Goal: Task Accomplishment & Management: Complete application form

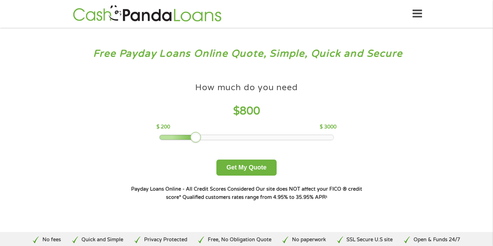
drag, startPoint x: 208, startPoint y: 136, endPoint x: 196, endPoint y: 135, distance: 12.4
click at [196, 135] on div at bounding box center [195, 137] width 11 height 11
drag, startPoint x: 196, startPoint y: 135, endPoint x: 192, endPoint y: 135, distance: 4.1
click at [192, 135] on div at bounding box center [189, 137] width 11 height 11
drag, startPoint x: 194, startPoint y: 138, endPoint x: 199, endPoint y: 140, distance: 5.1
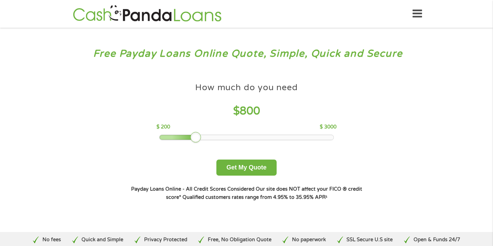
click at [199, 140] on div at bounding box center [195, 137] width 11 height 11
click at [252, 168] on button "Get My Quote" at bounding box center [246, 168] width 60 height 16
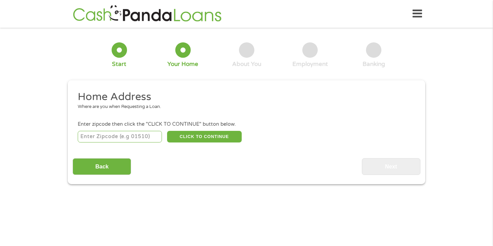
click at [144, 142] on input "number" at bounding box center [120, 137] width 85 height 12
type input "32177"
click at [196, 141] on button "CLICK TO CONTINUE" at bounding box center [204, 137] width 75 height 12
type input "32177"
type input "Palatka"
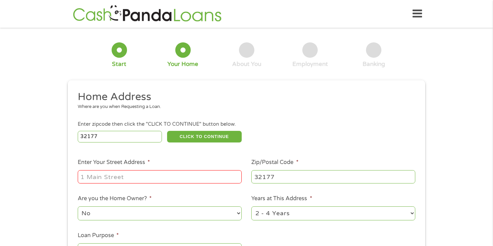
click at [162, 174] on input "Enter Your Street Address *" at bounding box center [160, 176] width 164 height 13
type input "607 S Moody Rd Apt 2302"
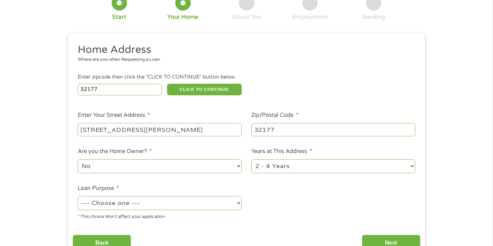
scroll to position [48, 0]
click at [191, 207] on select "--- Choose one --- Pay Bills Debt Consolidation Home Improvement Major Purchase…" at bounding box center [160, 203] width 164 height 14
select select "paybills"
click at [78, 196] on select "--- Choose one --- Pay Bills Debt Consolidation Home Improvement Major Purchase…" at bounding box center [160, 203] width 164 height 14
click at [379, 238] on input "Next" at bounding box center [391, 243] width 59 height 17
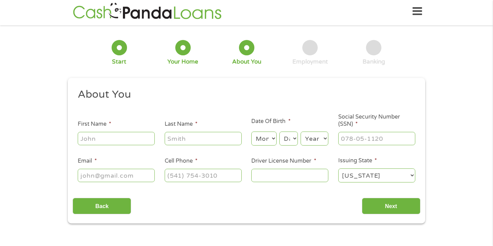
scroll to position [0, 0]
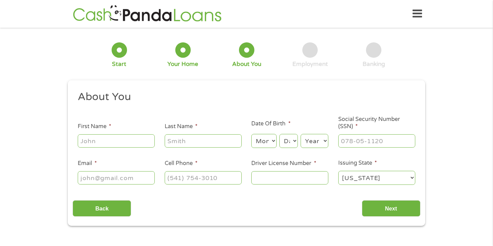
click at [139, 140] on input "First Name *" at bounding box center [116, 141] width 77 height 13
type input "Iesha"
type input "Tramel"
type input "SH_TRML@YAHOO.COM"
type input "(386) 213-7598"
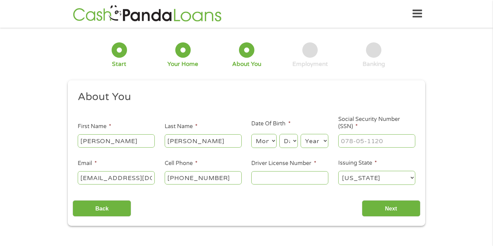
click at [267, 139] on select "Month 1 2 3 4 5 6 7 8 9 10 11 12" at bounding box center [263, 141] width 25 height 14
select select "1"
click at [251, 135] on select "Month 1 2 3 4 5 6 7 8 9 10 11 12" at bounding box center [263, 141] width 25 height 14
click at [280, 145] on select "Day 1 2 3 4 5 6 7 8 9 10 11 12 13 14 15 16 17 18 19 20 21 22 23 24 25 26 27 28 …" at bounding box center [288, 141] width 18 height 14
select select "7"
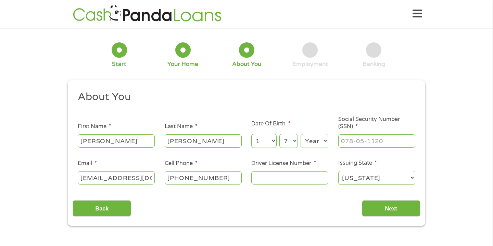
click at [279, 135] on select "Day 1 2 3 4 5 6 7 8 9 10 11 12 13 14 15 16 17 18 19 20 21 22 23 24 25 26 27 28 …" at bounding box center [288, 141] width 18 height 14
click at [318, 141] on select "Year 2007 2006 2005 2004 2003 2002 2001 2000 1999 1998 1997 1996 1995 1994 1993…" at bounding box center [315, 141] width 28 height 14
select select "1992"
click at [301, 135] on select "Year 2007 2006 2005 2004 2003 2002 2001 2000 1999 1998 1997 1996 1995 1994 1993…" at bounding box center [315, 141] width 28 height 14
click at [359, 142] on input "___-__-____" at bounding box center [376, 141] width 77 height 13
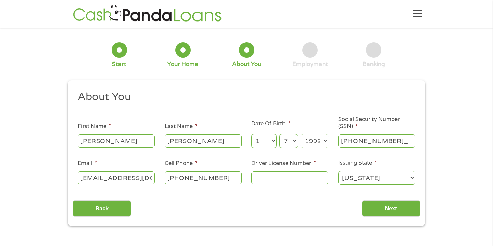
type input "593-19-1739"
click at [305, 182] on input "Driver License Number *" at bounding box center [289, 177] width 77 height 13
type input "T288788718000"
click at [390, 210] on input "Next" at bounding box center [391, 209] width 59 height 17
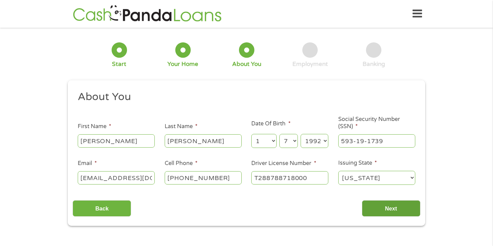
click at [386, 211] on input "Next" at bounding box center [391, 209] width 59 height 17
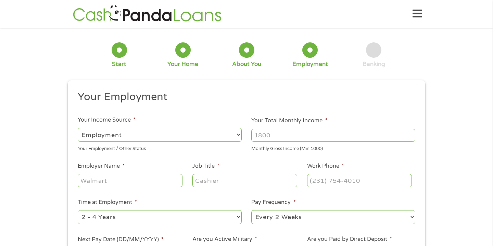
click at [301, 135] on input "Your Total Monthly Income *" at bounding box center [333, 135] width 164 height 13
type input "3000"
click at [167, 187] on input "Employer Name *" at bounding box center [130, 180] width 105 height 13
type input "Accredo Health"
type input "p"
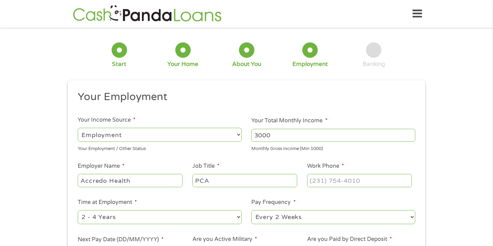
type input "PCA"
click at [368, 182] on input "(___) ___-____" at bounding box center [359, 180] width 105 height 13
type input "(800) 803-2325"
click at [225, 221] on select "--- Choose one --- 1 Year or less 1 - 2 Years 2 - 4 Years Over 4 Years" at bounding box center [160, 217] width 164 height 14
select select "24months"
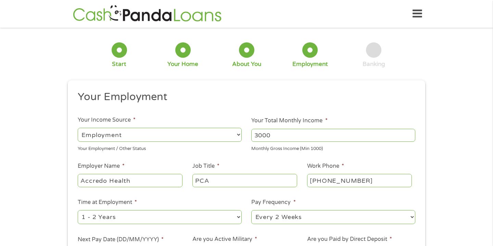
click at [78, 210] on select "--- Choose one --- 1 Year or less 1 - 2 Years 2 - 4 Years Over 4 Years" at bounding box center [160, 217] width 164 height 14
click at [213, 213] on select "--- Choose one --- 1 Year or less 1 - 2 Years 2 - 4 Years Over 4 Years" at bounding box center [160, 217] width 164 height 14
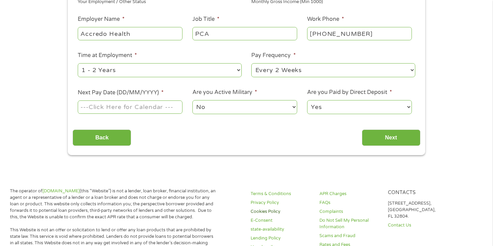
scroll to position [150, 0]
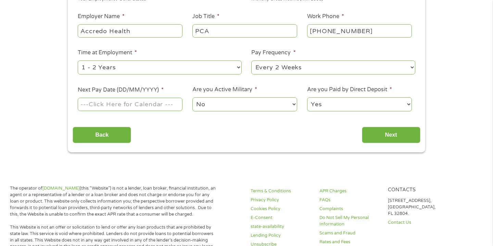
click at [161, 103] on input "Next Pay Date (DD/MM/YYYY) *" at bounding box center [130, 104] width 105 height 13
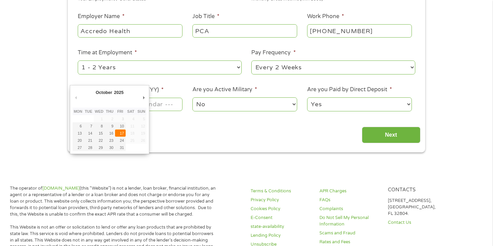
type input "17/10/2025"
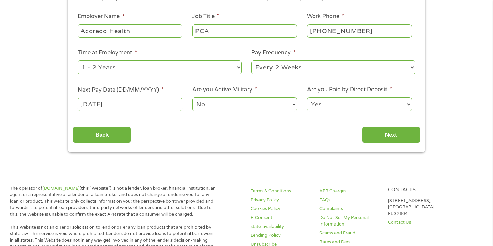
click at [351, 103] on select "Yes No" at bounding box center [359, 105] width 105 height 14
click at [307, 98] on select "Yes No" at bounding box center [359, 105] width 105 height 14
click at [380, 136] on input "Next" at bounding box center [391, 135] width 59 height 17
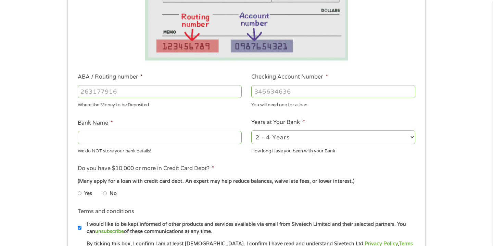
scroll to position [148, 0]
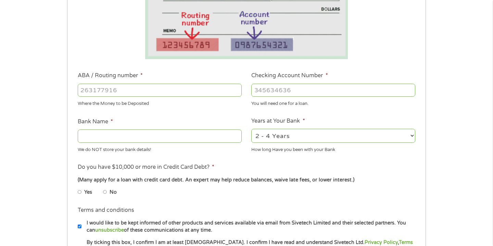
click at [190, 88] on input "ABA / Routing number *" at bounding box center [160, 90] width 164 height 13
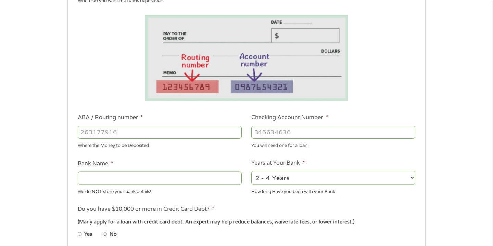
scroll to position [108, 0]
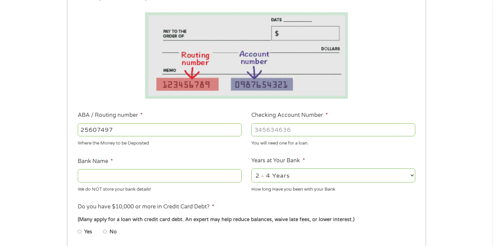
type input "256074974"
type input "NAVY FEDERAL CREDIT UNION"
type input "256074974"
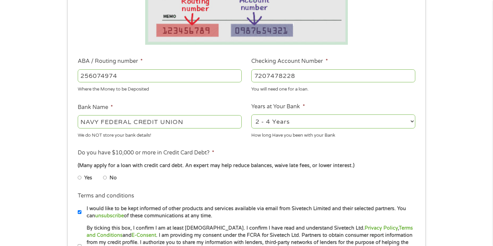
scroll to position [174, 0]
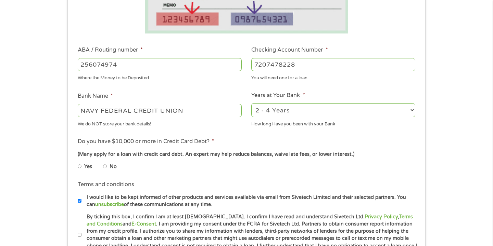
type input "7207478228"
click at [263, 117] on div "2 - 4 Years 6 - 12 Months 1 - 2 Years Over 4 Years" at bounding box center [333, 110] width 164 height 16
click at [263, 109] on select "2 - 4 Years 6 - 12 Months 1 - 2 Years Over 4 Years" at bounding box center [333, 110] width 164 height 14
select select "24months"
click at [251, 103] on select "2 - 4 Years 6 - 12 Months 1 - 2 Years Over 4 Years" at bounding box center [333, 110] width 164 height 14
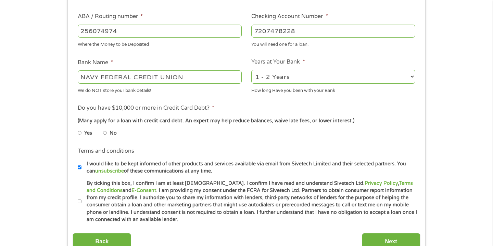
scroll to position [208, 0]
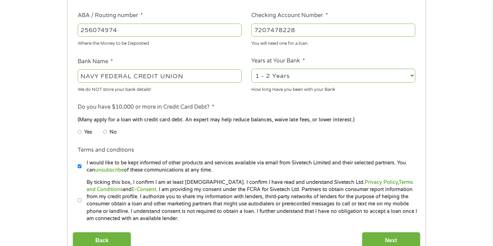
click at [106, 137] on input "No" at bounding box center [105, 132] width 4 height 11
radio input "true"
click at [259, 203] on label "By ticking this box, I confirm I am at least 18 years old. I confirm I have rea…" at bounding box center [249, 201] width 336 height 44
click at [82, 203] on input "By ticking this box, I confirm I am at least 18 years old. I confirm I have rea…" at bounding box center [80, 200] width 4 height 11
checkbox input "true"
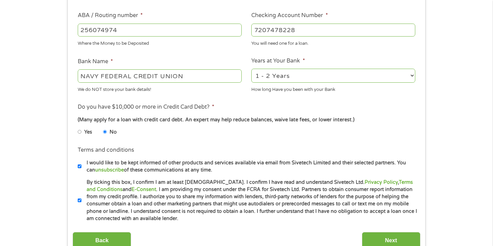
click at [183, 168] on label "I would like to be kept informed of other products and services available via e…" at bounding box center [249, 166] width 336 height 15
click at [82, 168] on input "I would like to be kept informed of other products and services available via e…" at bounding box center [80, 166] width 4 height 11
checkbox input "false"
click at [376, 236] on input "Next" at bounding box center [391, 240] width 59 height 17
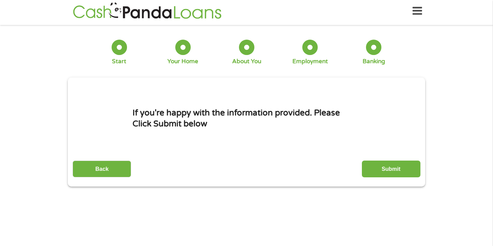
scroll to position [0, 0]
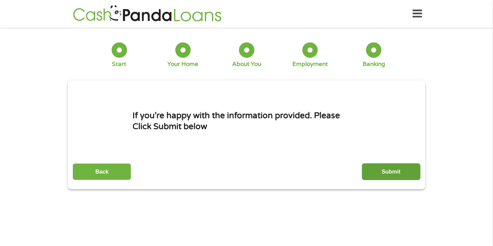
click at [400, 176] on input "Submit" at bounding box center [391, 172] width 59 height 17
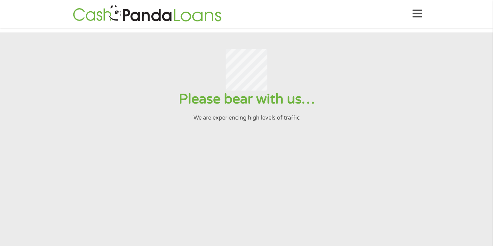
click at [414, 11] on icon at bounding box center [417, 13] width 10 height 17
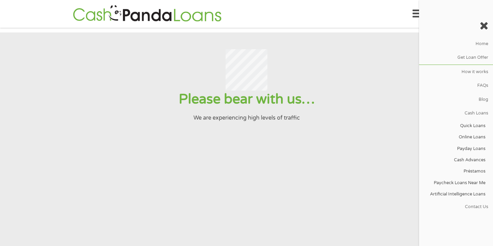
click at [487, 27] on icon at bounding box center [484, 25] width 9 height 11
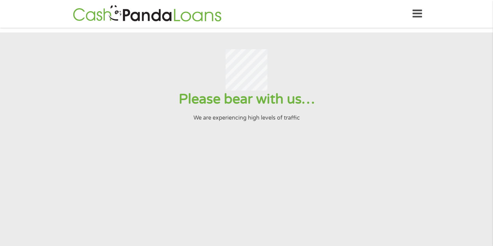
click at [412, 16] on div "Home Get Loan Offer How it works FAQs Blog Cash Loans Quick Loans Online Loans …" at bounding box center [246, 14] width 351 height 22
click at [418, 19] on icon at bounding box center [417, 13] width 10 height 17
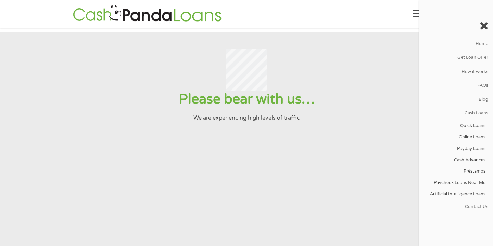
click at [385, 115] on div "Please bear with us… We are experiencing high levels of traffic" at bounding box center [246, 106] width 476 height 31
click at [487, 27] on icon at bounding box center [484, 25] width 9 height 11
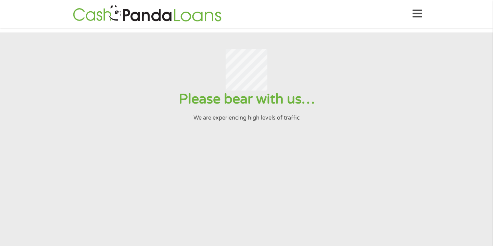
click at [417, 14] on icon at bounding box center [417, 13] width 10 height 17
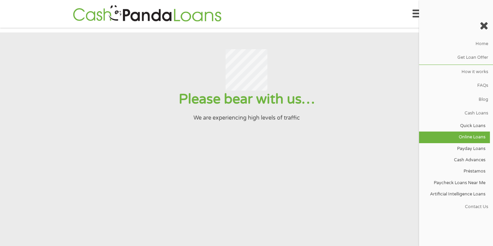
click at [473, 143] on link "Online Loans" at bounding box center [454, 137] width 71 height 11
